Goal: Go to known website: Access a specific website the user already knows

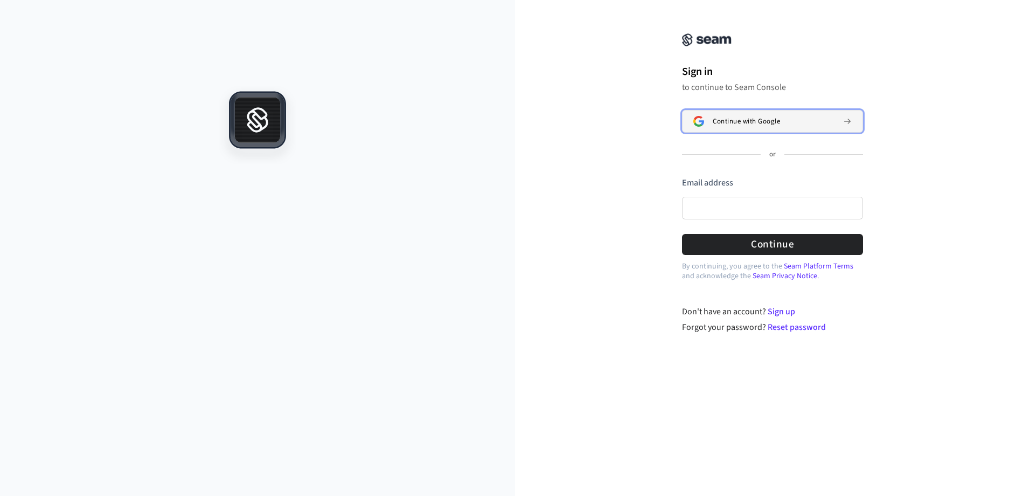
click at [751, 117] on span "Continue with Google" at bounding box center [746, 121] width 67 height 9
